Goal: Task Accomplishment & Management: Use online tool/utility

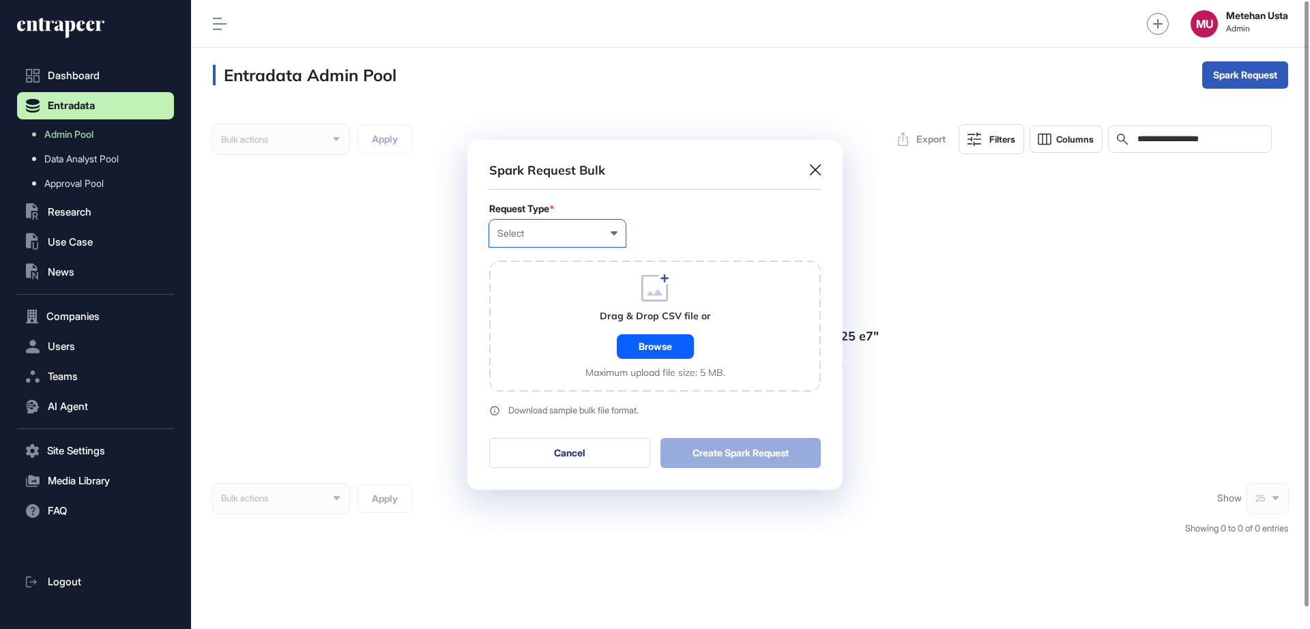
click at [596, 238] on div "Select" at bounding box center [557, 233] width 120 height 11
click at [0, 0] on div "Company" at bounding box center [0, 0] width 0 height 0
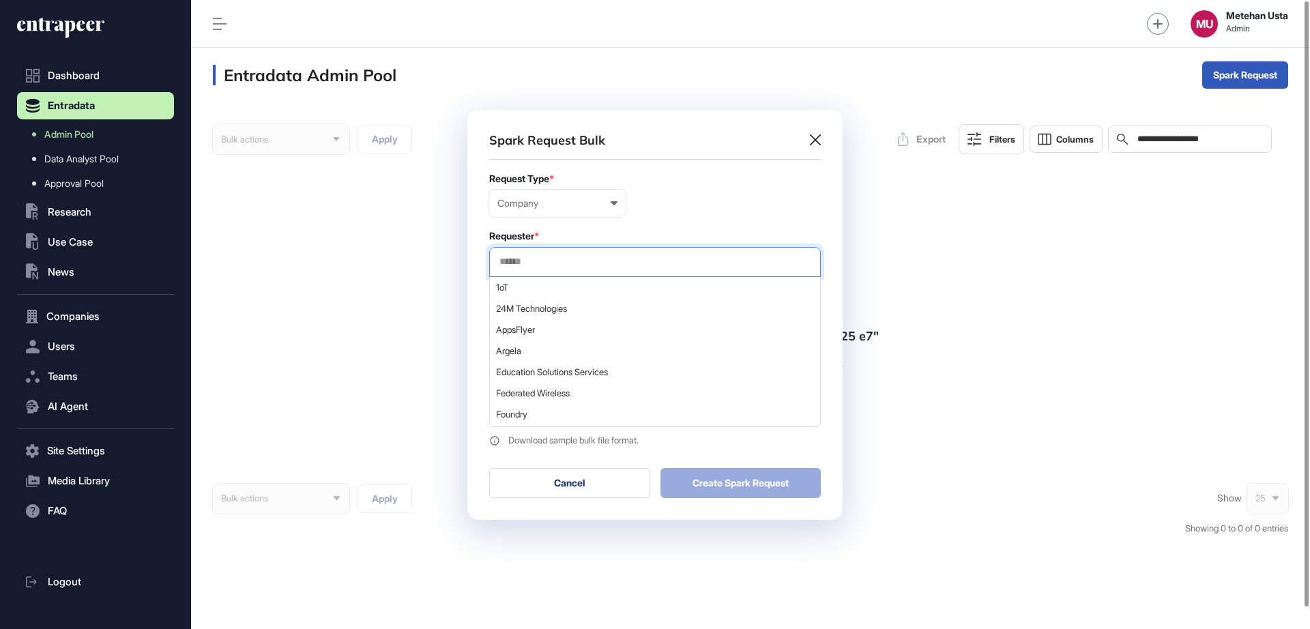
click at [570, 262] on input "text" at bounding box center [655, 262] width 314 height 12
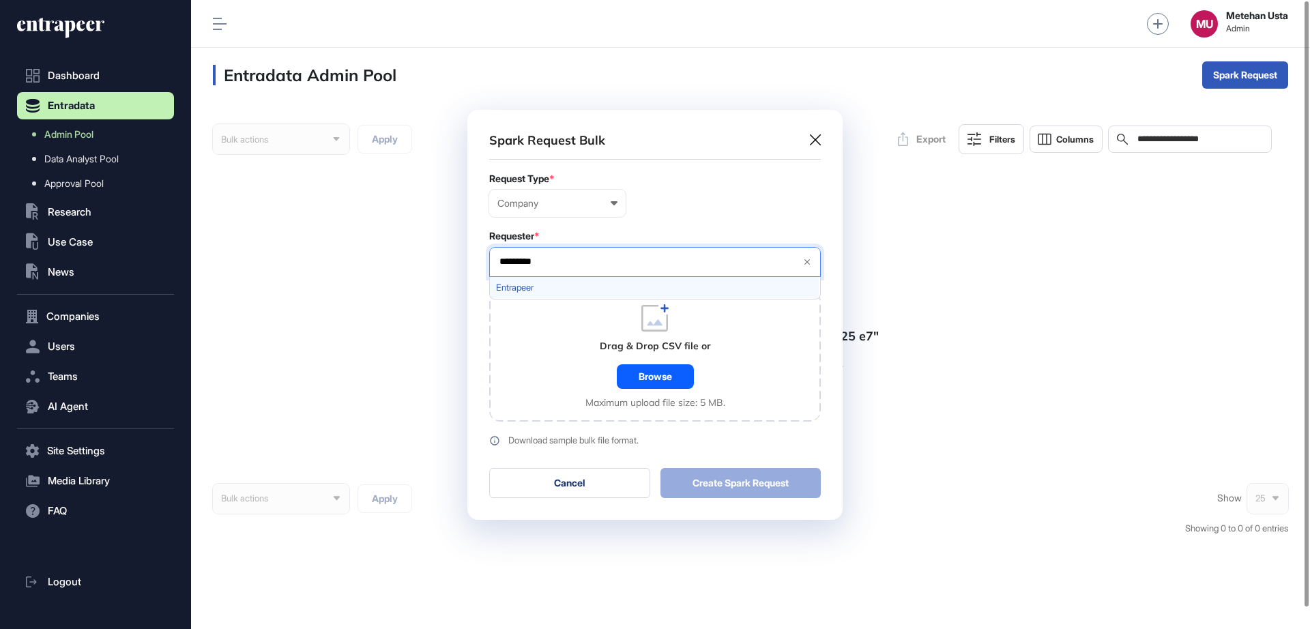
type input "*********"
click at [547, 286] on span "Entrapeer" at bounding box center [654, 288] width 317 height 10
click at [689, 214] on div "Company User Company Customer Request ID" at bounding box center [655, 203] width 332 height 27
click at [658, 361] on div "Drag & Drop CSV file or Browse Maximum upload file size: 5 MB." at bounding box center [656, 356] width 140 height 104
click at [656, 370] on div "Browse" at bounding box center [655, 376] width 77 height 25
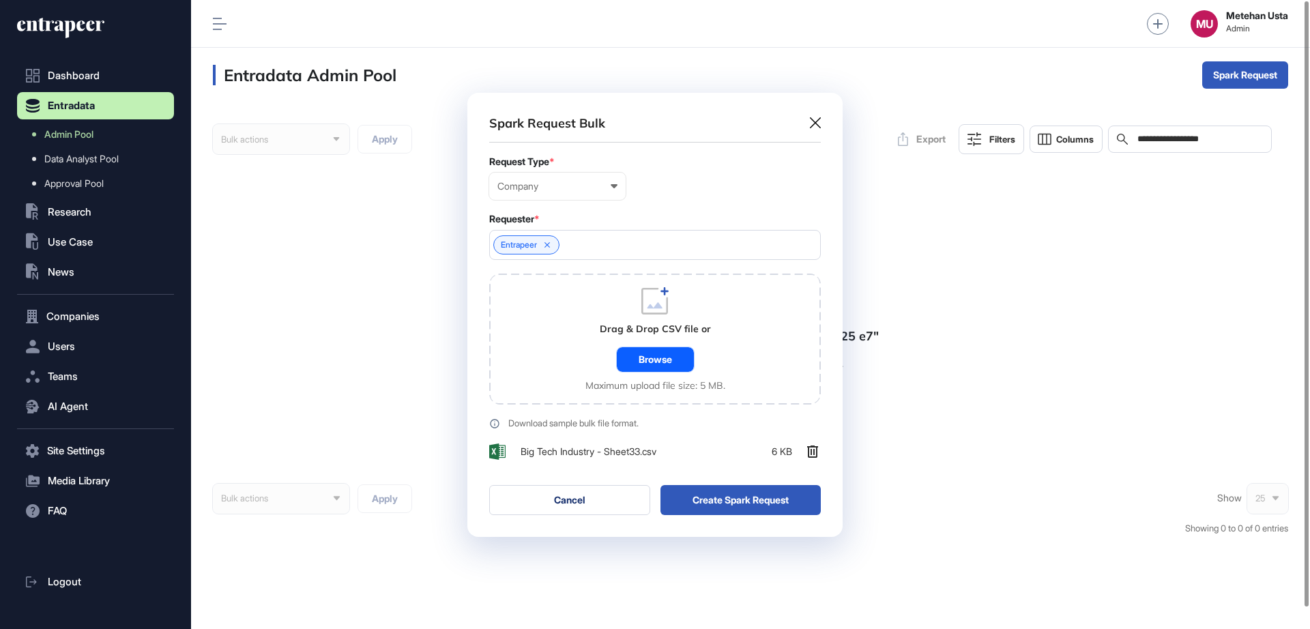
scroll to position [444, 375]
click at [727, 499] on button "Create Spark Request" at bounding box center [741, 500] width 161 height 30
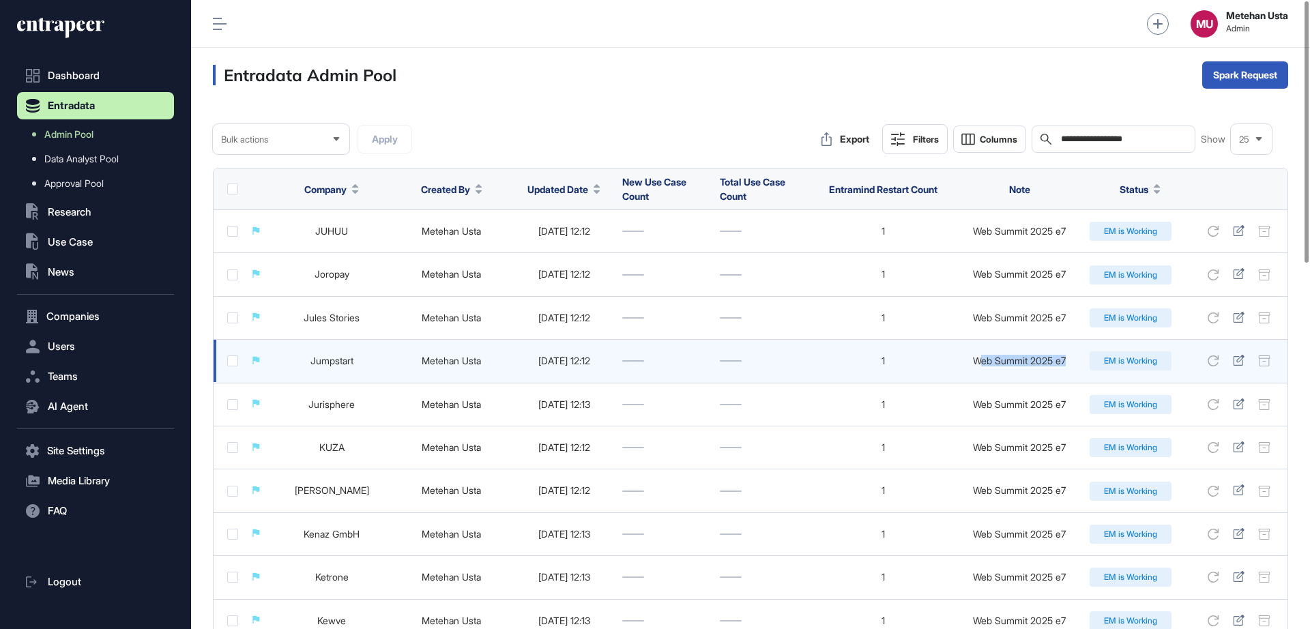
drag, startPoint x: 981, startPoint y: 363, endPoint x: 1070, endPoint y: 366, distance: 88.8
click at [1070, 366] on div "Web Summit 2025 e7" at bounding box center [1019, 361] width 113 height 11
click at [986, 356] on div "Web Summit 2025 e7" at bounding box center [1019, 361] width 113 height 11
drag, startPoint x: 974, startPoint y: 358, endPoint x: 1068, endPoint y: 364, distance: 93.7
click at [1068, 364] on div "Web Summit 2025 e7" at bounding box center [1019, 361] width 113 height 11
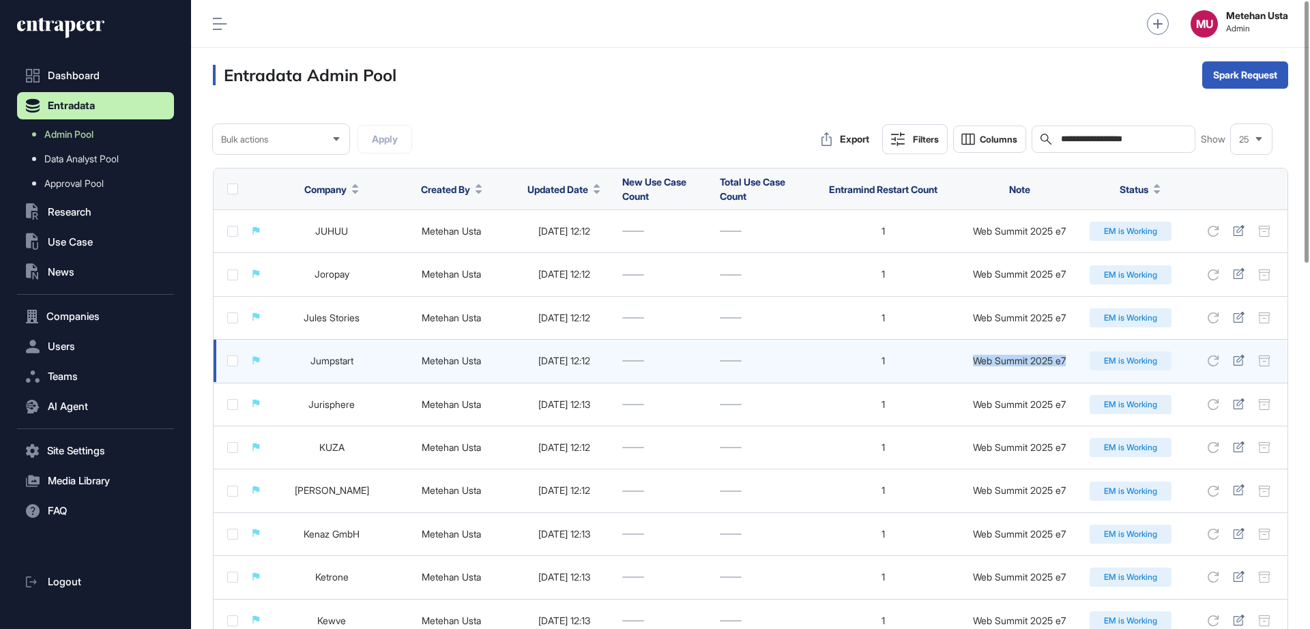
copy div "Web Summit 2025 e7"
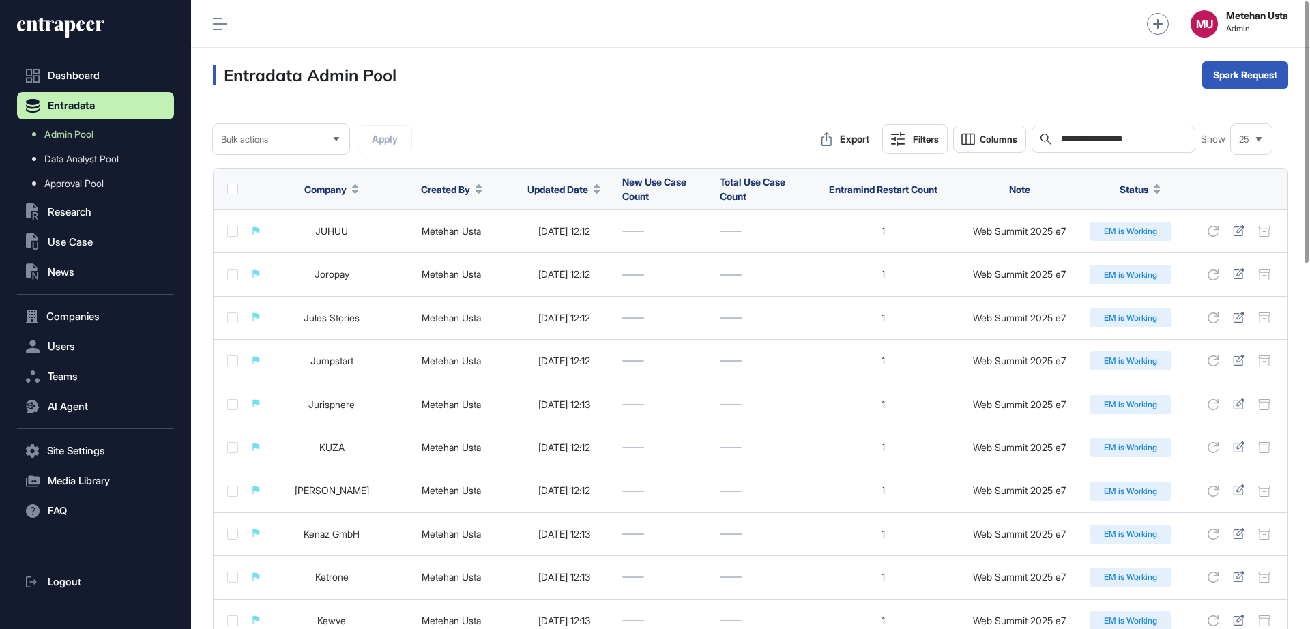
click at [1131, 139] on input "**********" at bounding box center [1123, 139] width 127 height 11
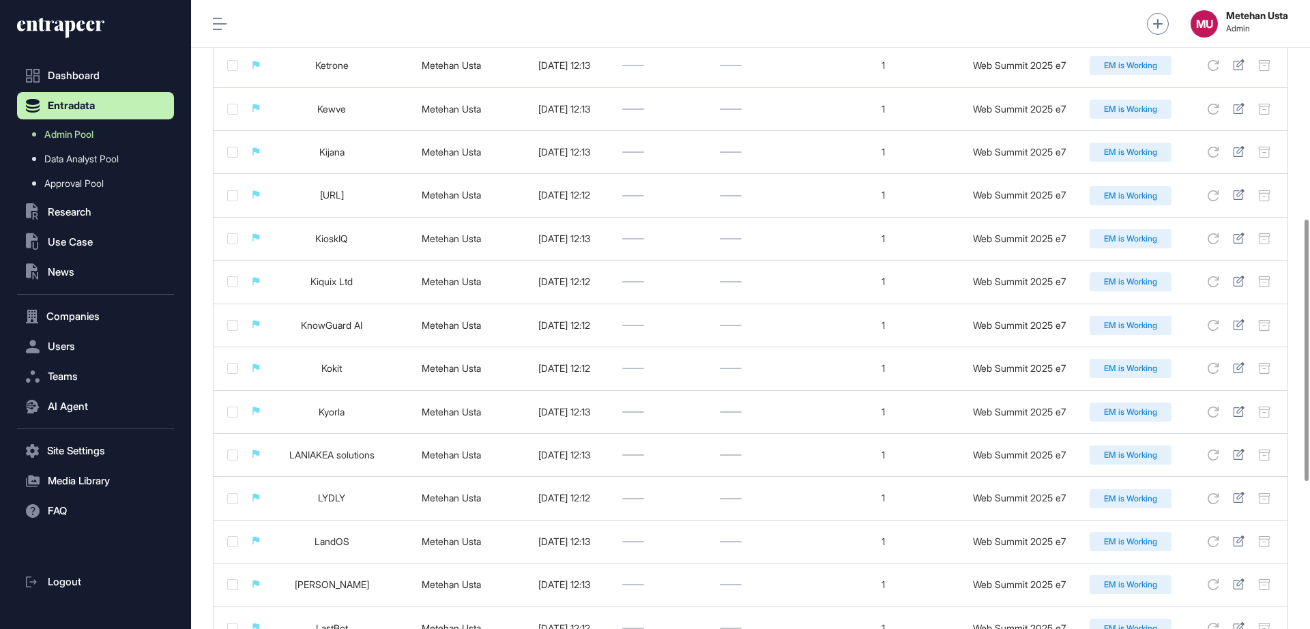
scroll to position [880, 0]
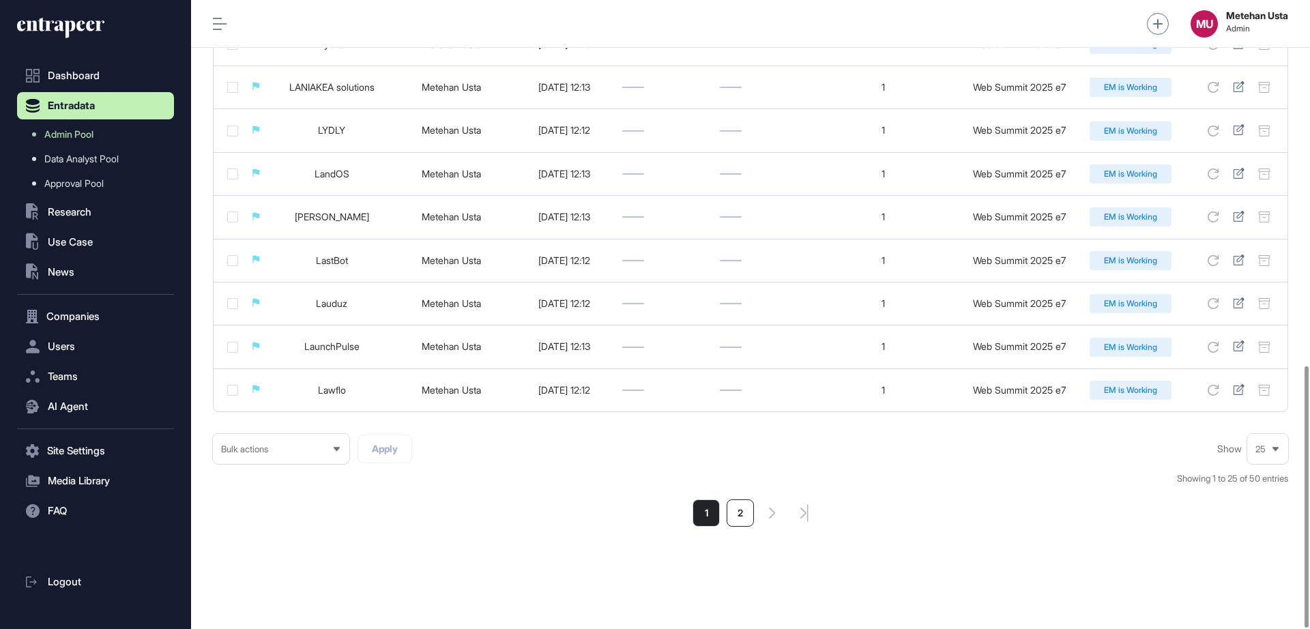
click at [742, 511] on li "2" at bounding box center [740, 513] width 27 height 27
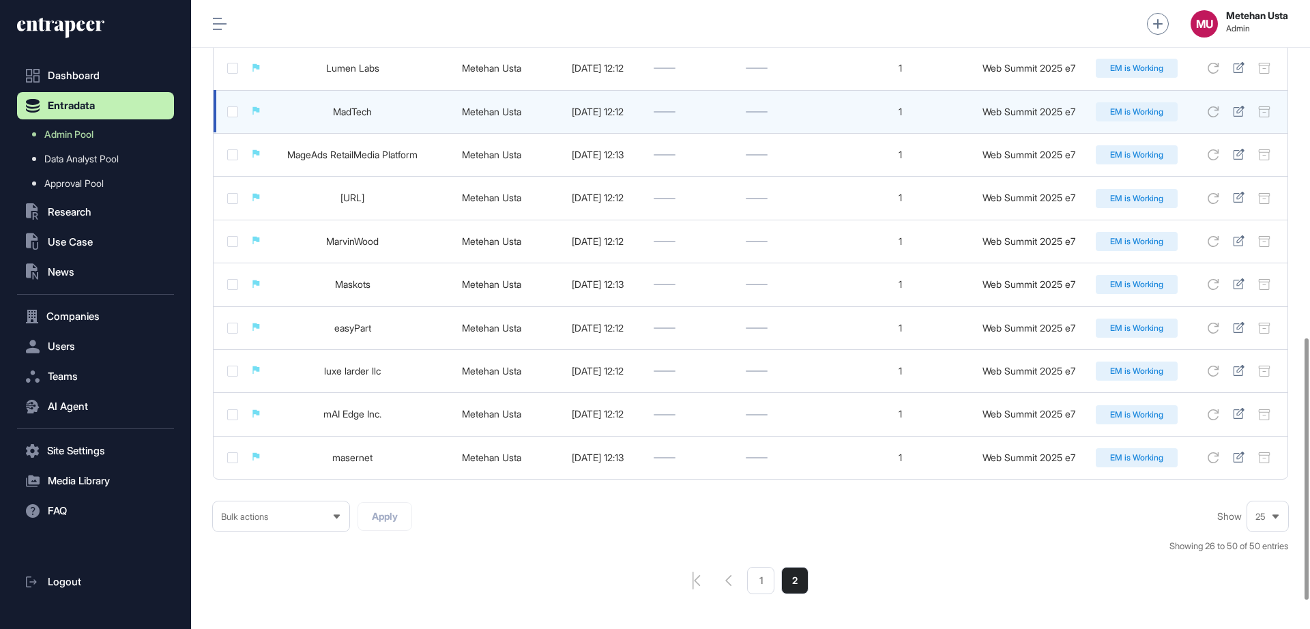
scroll to position [880, 0]
